Goal: Find specific page/section: Find specific page/section

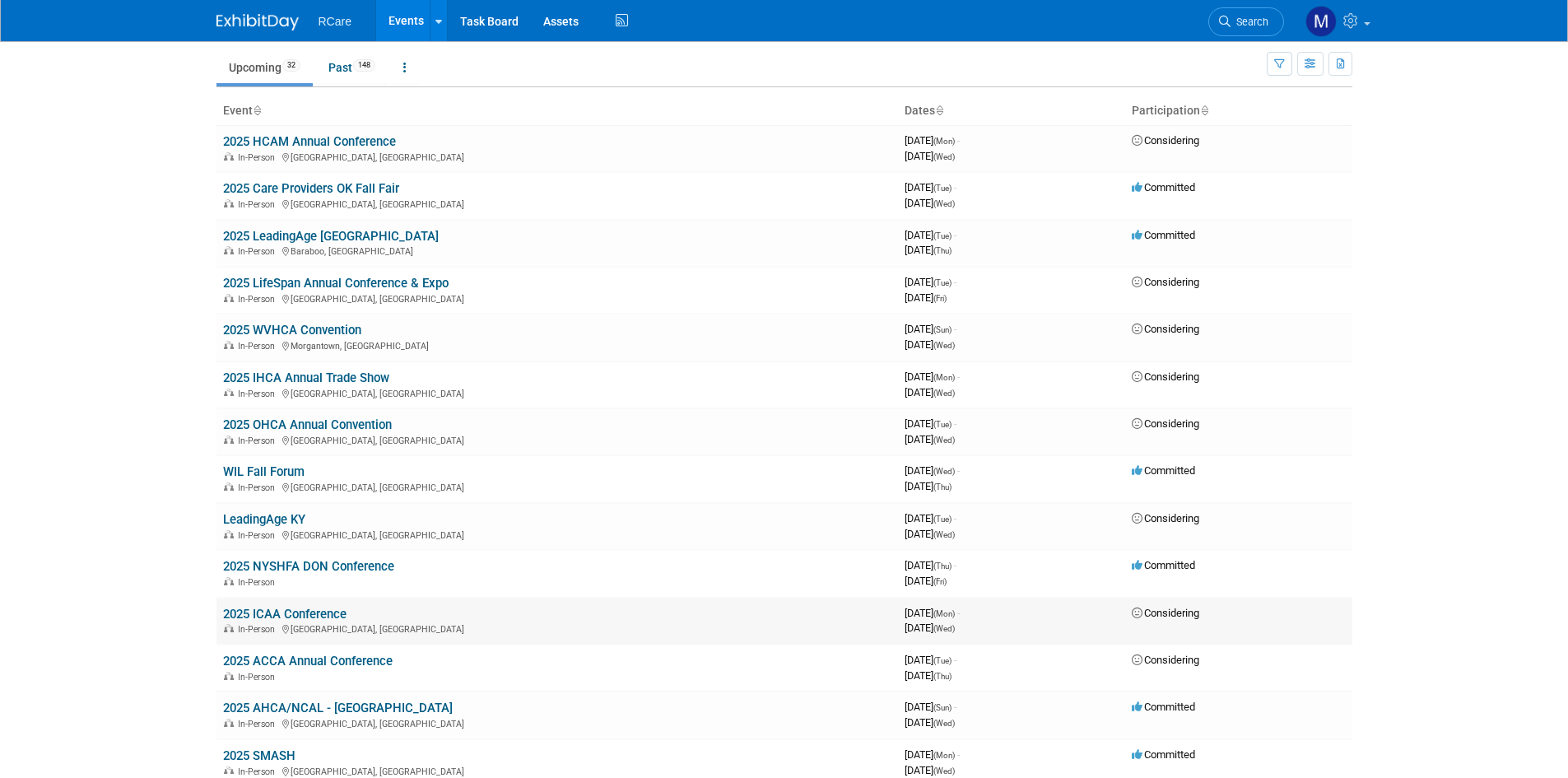
scroll to position [83, 0]
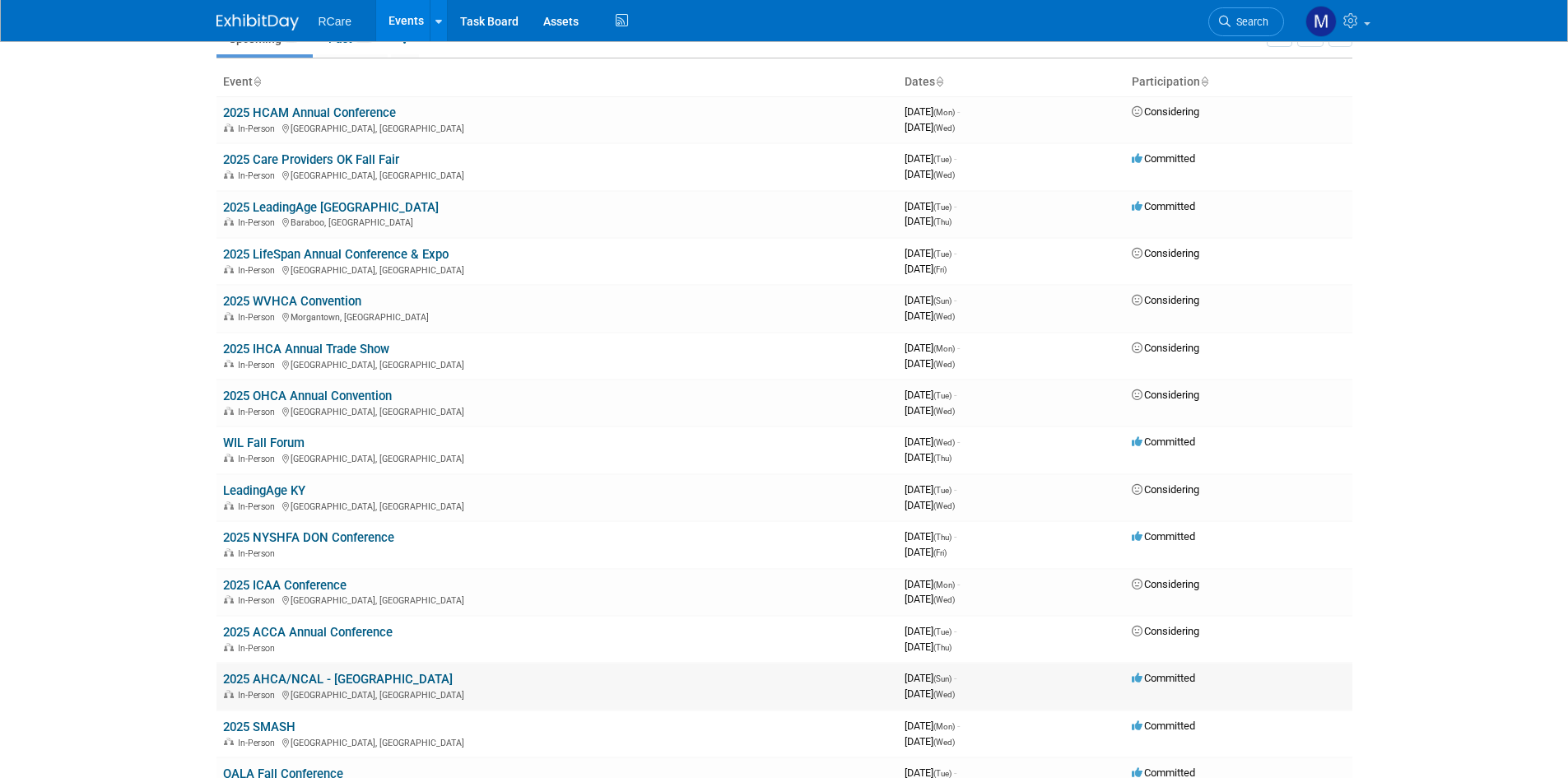
click at [341, 680] on link "2025 AHCA/NCAL - [GEOGRAPHIC_DATA]" at bounding box center [338, 679] width 230 height 15
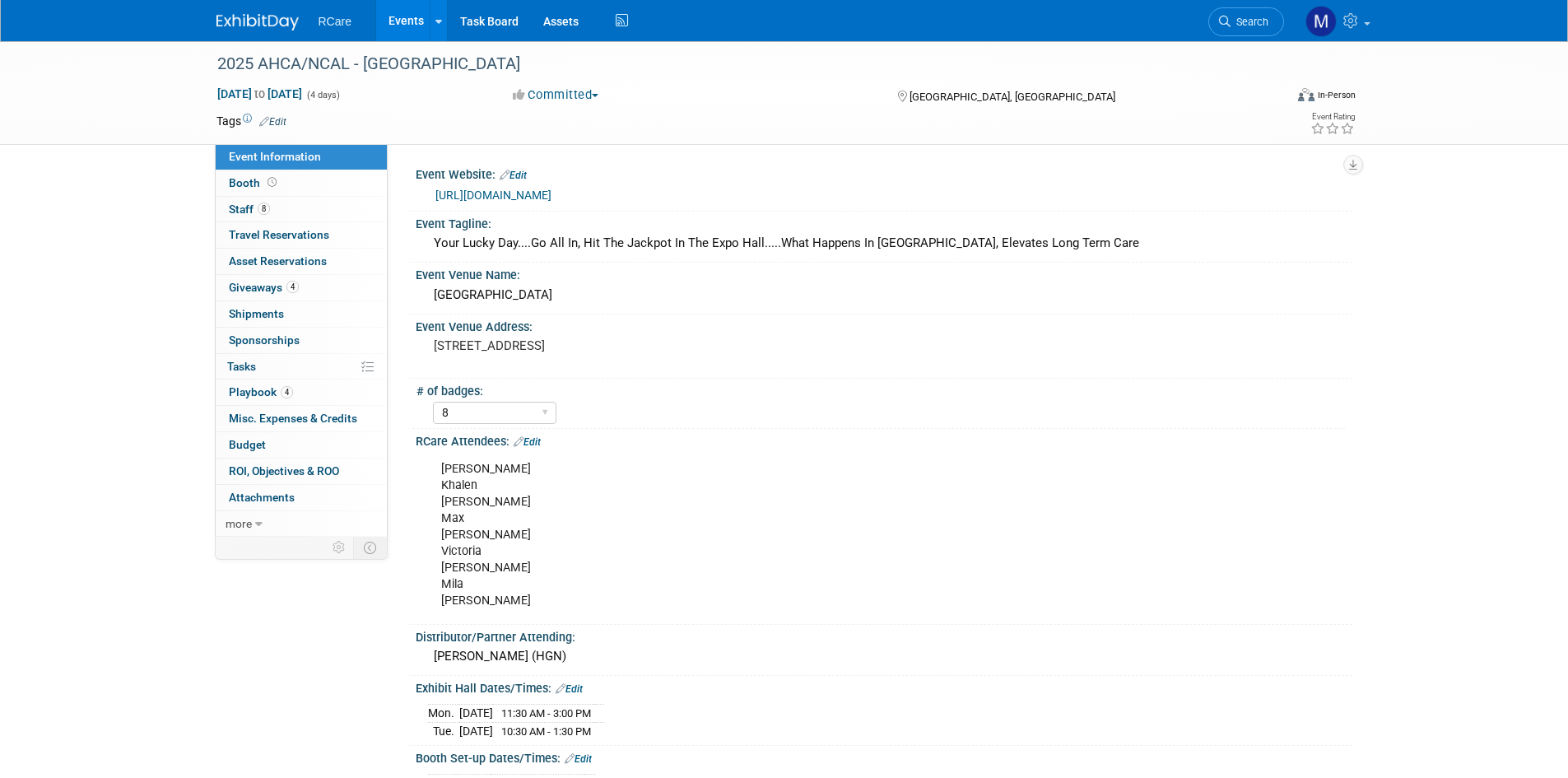
select select "8"
click at [552, 194] on link "[URL][DOMAIN_NAME]" at bounding box center [492, 196] width 116 height 14
